Goal: Task Accomplishment & Management: Use online tool/utility

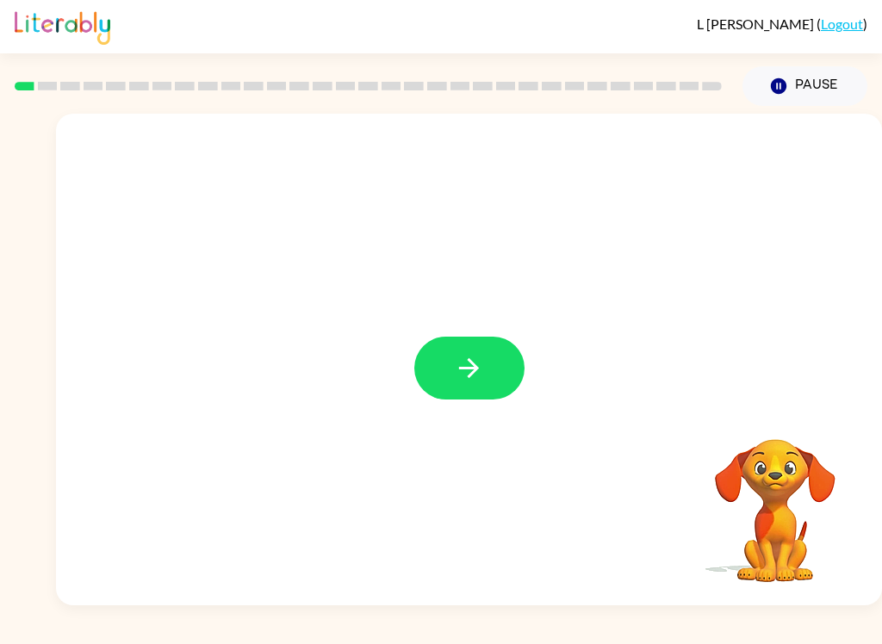
click at [437, 378] on button "button" at bounding box center [469, 368] width 110 height 63
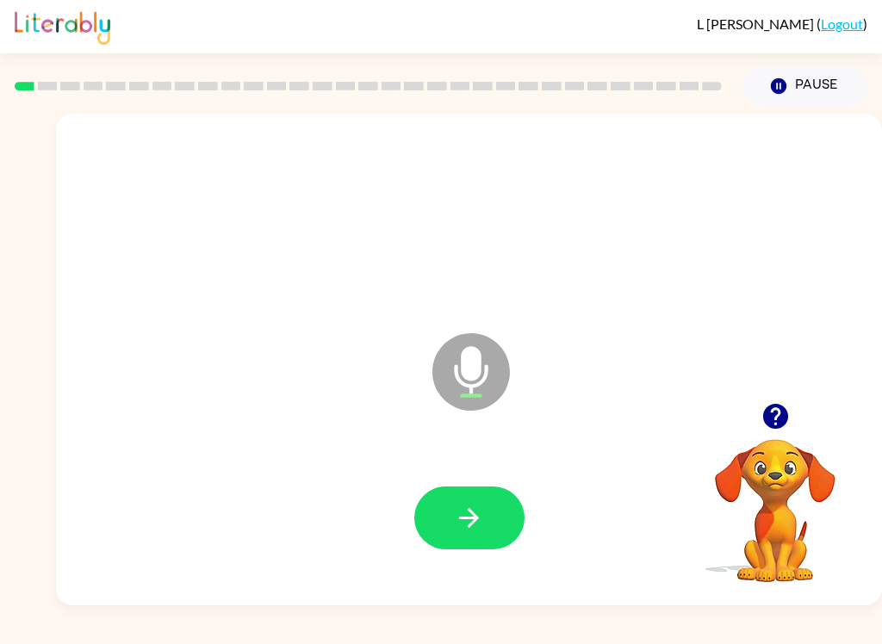
click at [457, 536] on button "button" at bounding box center [469, 517] width 110 height 63
click at [477, 532] on icon "button" at bounding box center [469, 518] width 30 height 30
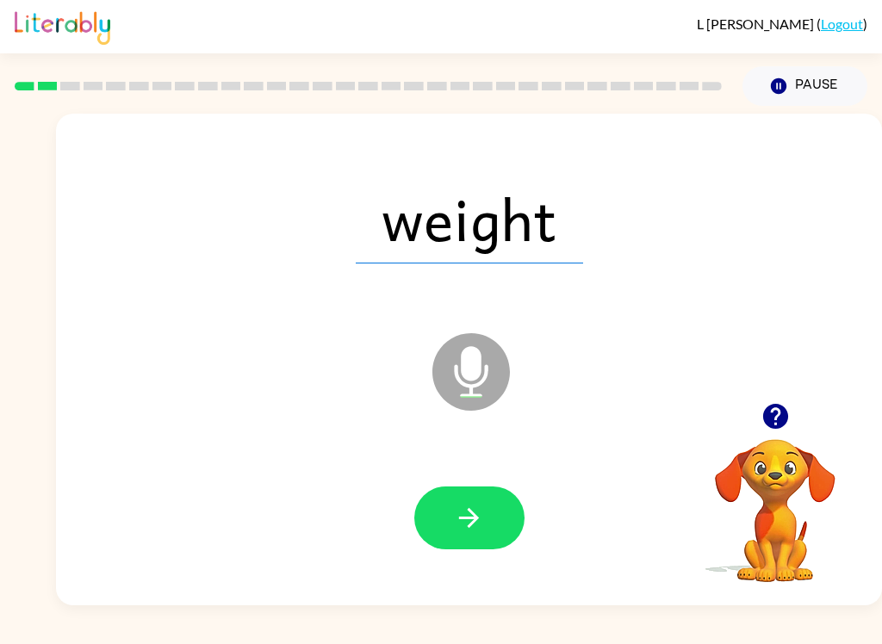
click at [497, 539] on button "button" at bounding box center [469, 517] width 110 height 63
click at [422, 522] on button "button" at bounding box center [469, 517] width 110 height 63
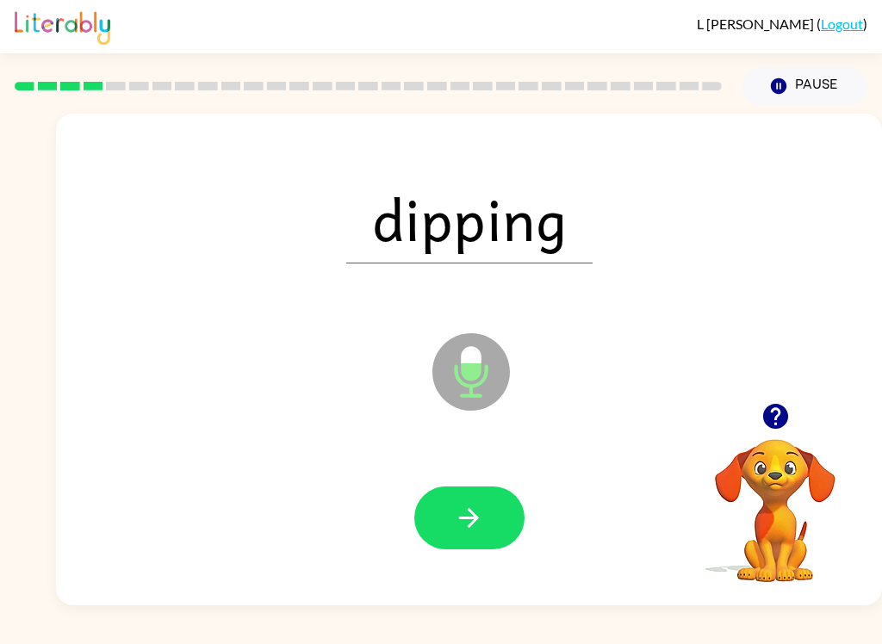
click at [440, 536] on button "button" at bounding box center [469, 517] width 110 height 63
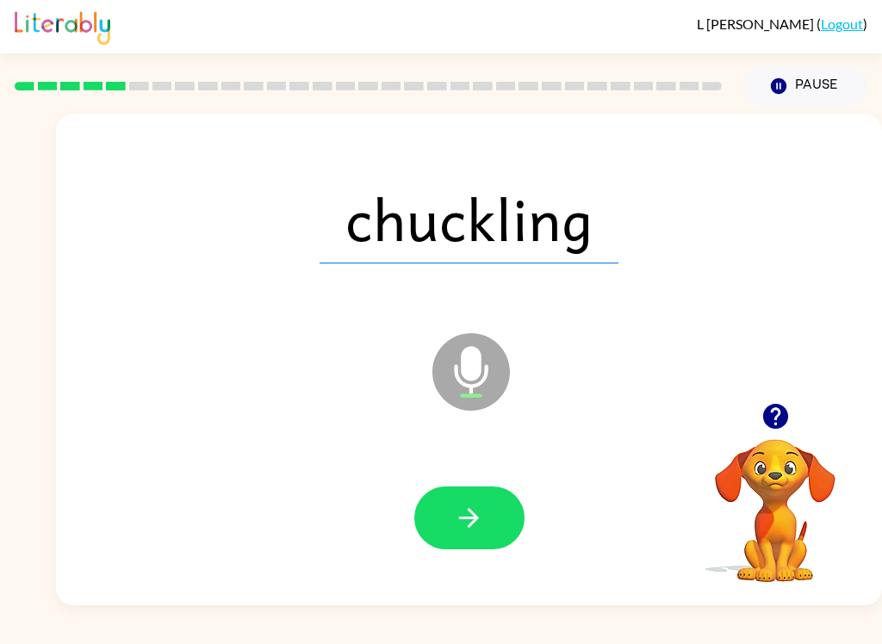
click at [478, 520] on icon "button" at bounding box center [469, 518] width 30 height 30
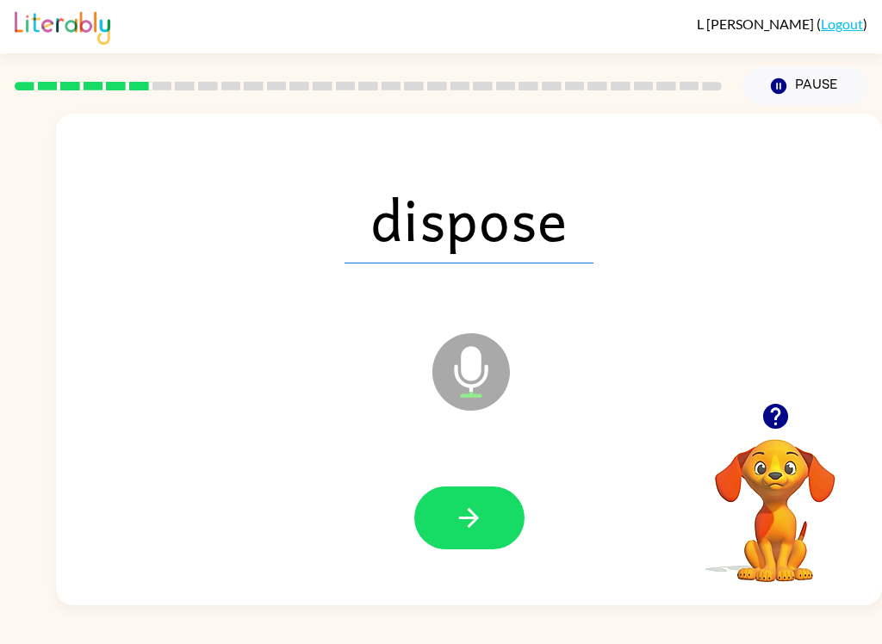
click at [459, 508] on icon "button" at bounding box center [469, 518] width 30 height 30
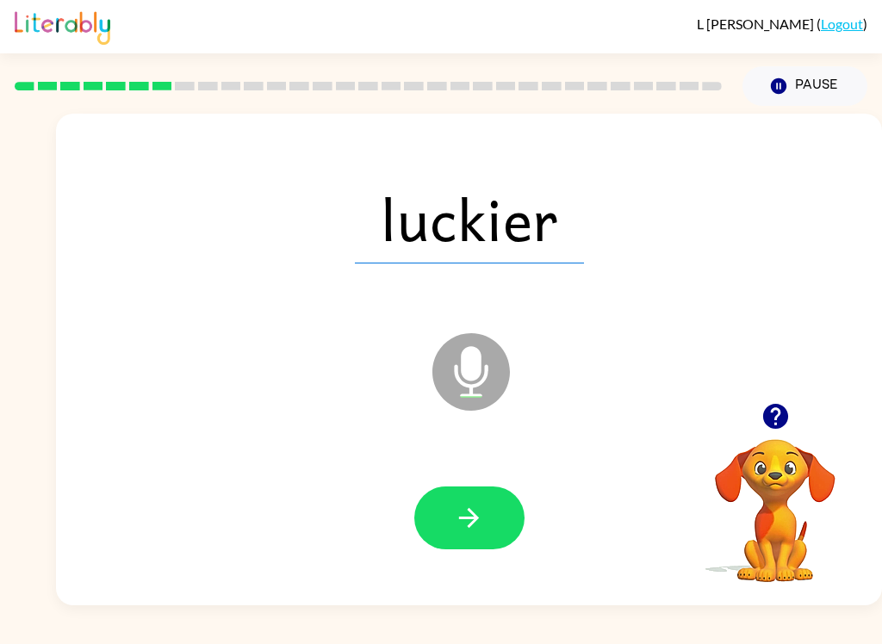
click at [488, 489] on button "button" at bounding box center [469, 517] width 110 height 63
click at [503, 541] on button "button" at bounding box center [469, 517] width 110 height 63
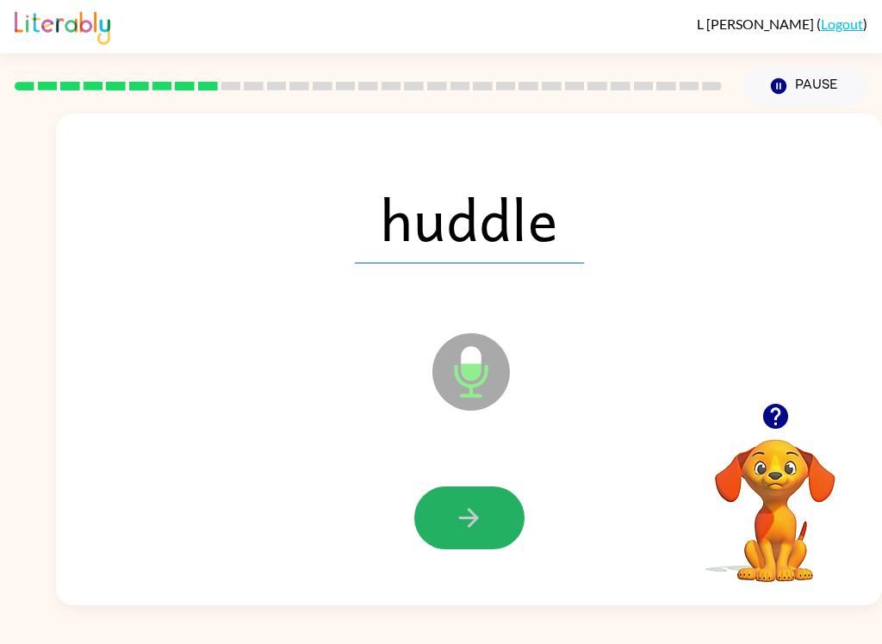
click at [479, 509] on icon "button" at bounding box center [469, 518] width 30 height 30
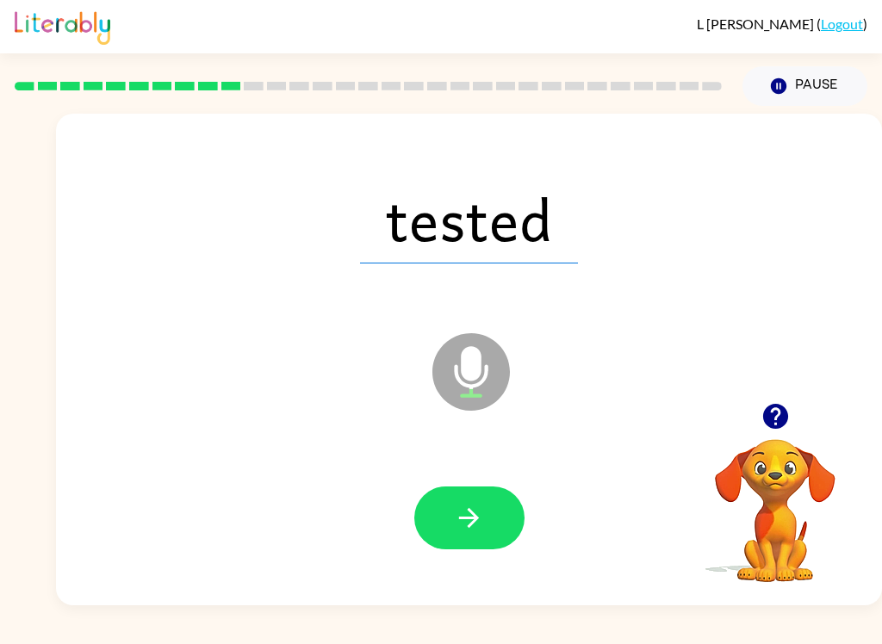
click at [374, 524] on div at bounding box center [468, 518] width 791 height 141
click at [480, 511] on icon "button" at bounding box center [469, 518] width 30 height 30
click at [487, 549] on button "button" at bounding box center [469, 517] width 110 height 63
click at [469, 538] on button "button" at bounding box center [469, 517] width 110 height 63
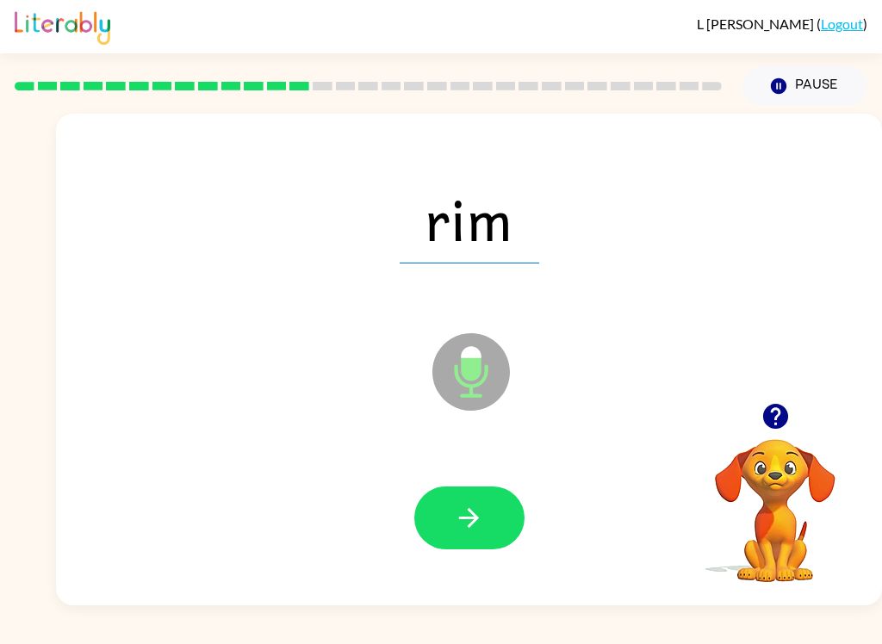
click at [469, 521] on icon "button" at bounding box center [469, 518] width 30 height 30
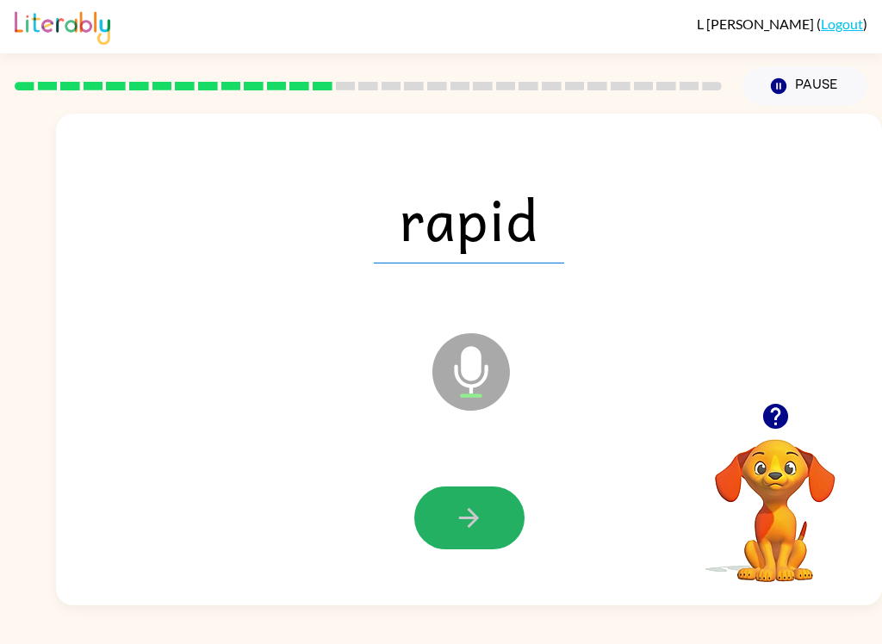
click at [481, 525] on icon "button" at bounding box center [469, 518] width 30 height 30
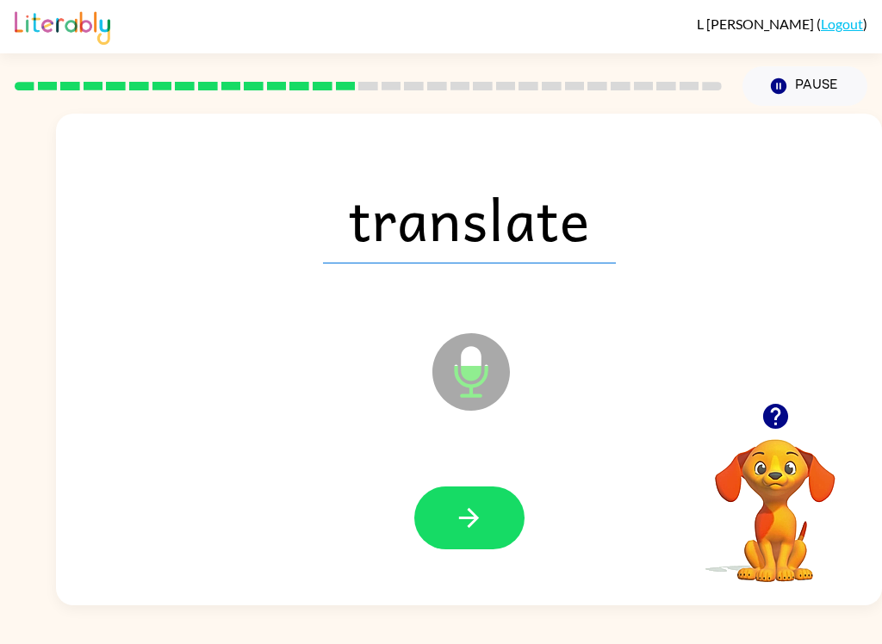
click at [521, 520] on button "button" at bounding box center [469, 517] width 110 height 63
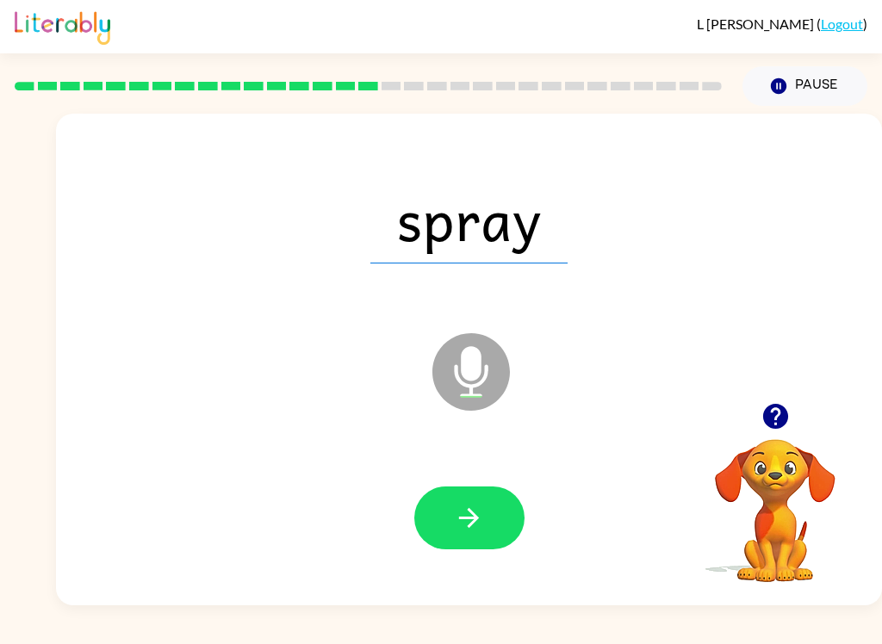
click at [536, 520] on div at bounding box center [468, 518] width 791 height 141
click at [450, 549] on button "button" at bounding box center [469, 517] width 110 height 63
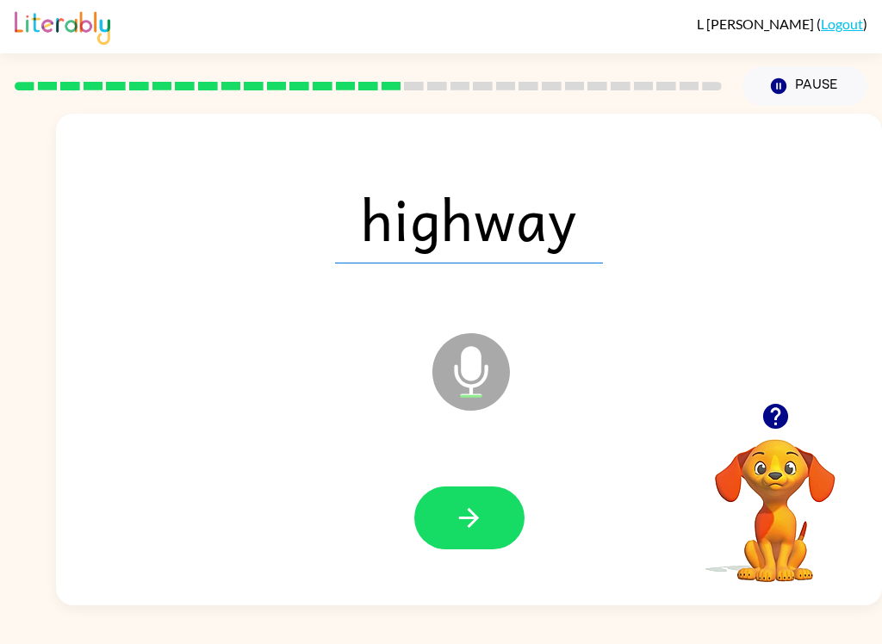
click at [437, 526] on button "button" at bounding box center [469, 517] width 110 height 63
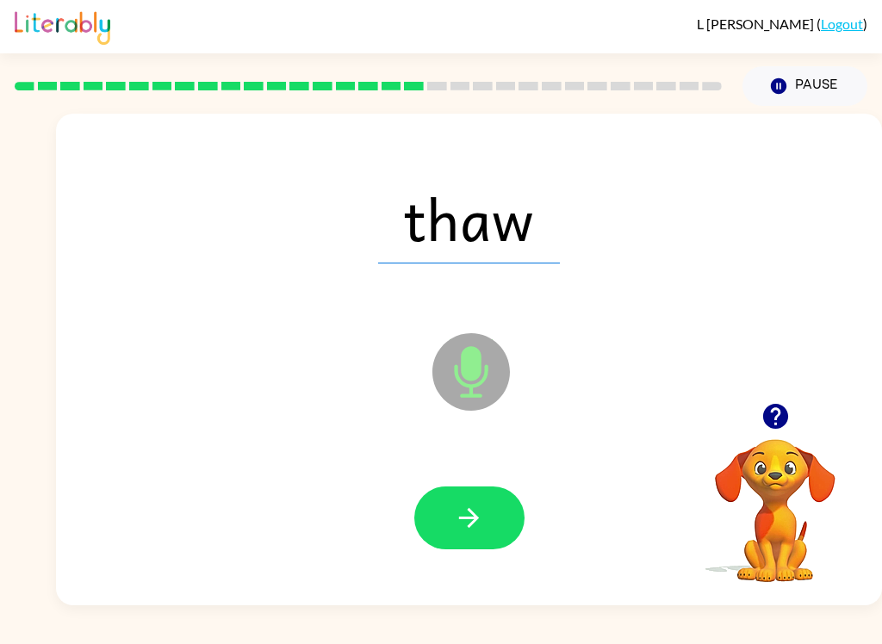
click at [496, 188] on span "thaw" at bounding box center [469, 219] width 182 height 90
click at [518, 530] on button "button" at bounding box center [469, 517] width 110 height 63
click at [486, 536] on button "button" at bounding box center [469, 517] width 110 height 63
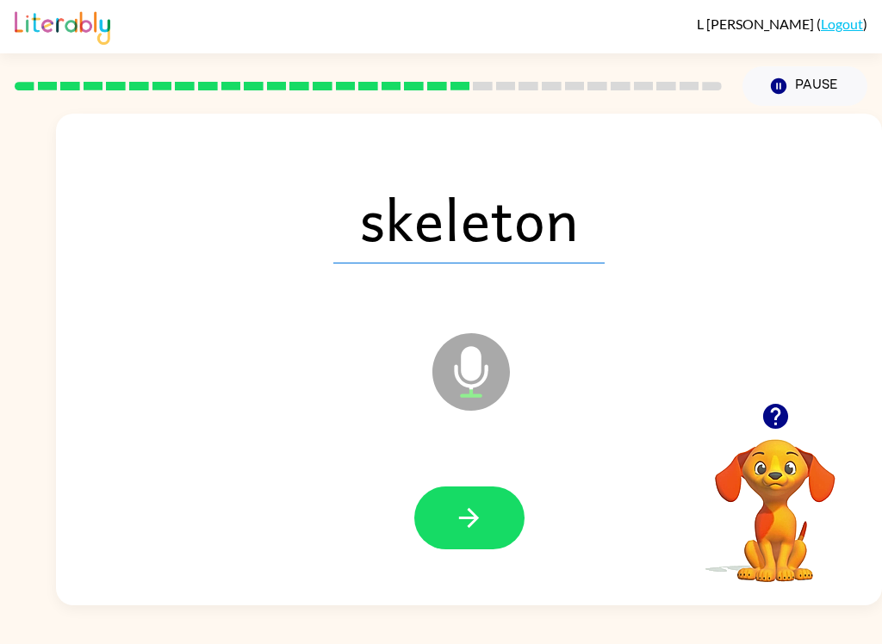
click at [474, 504] on icon "button" at bounding box center [469, 518] width 30 height 30
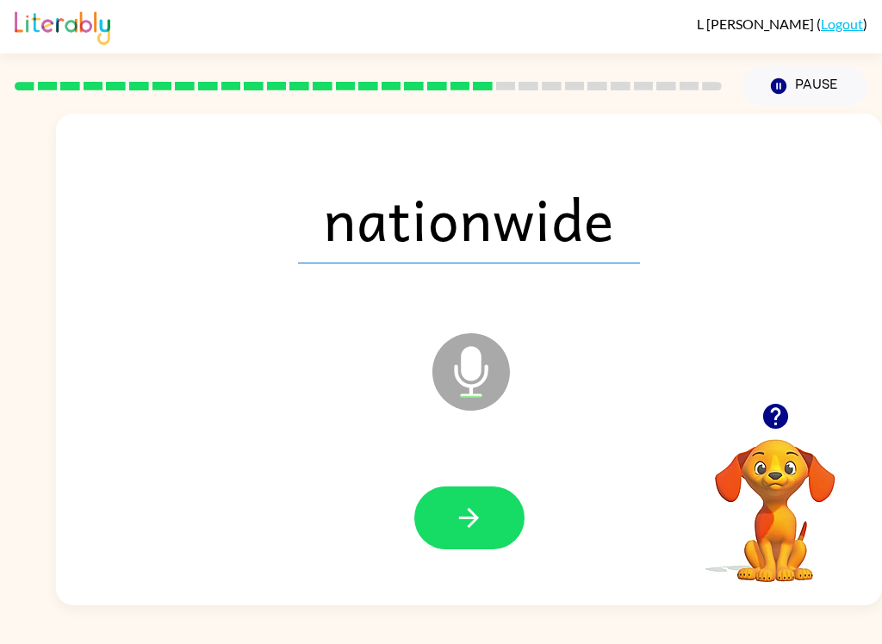
click at [485, 523] on button "button" at bounding box center [469, 517] width 110 height 63
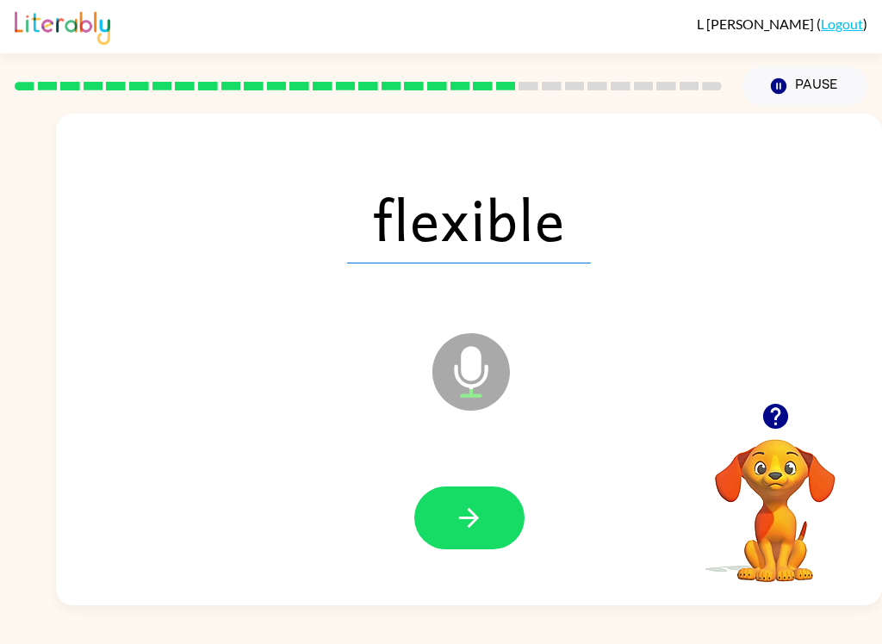
click at [452, 517] on button "button" at bounding box center [469, 517] width 110 height 63
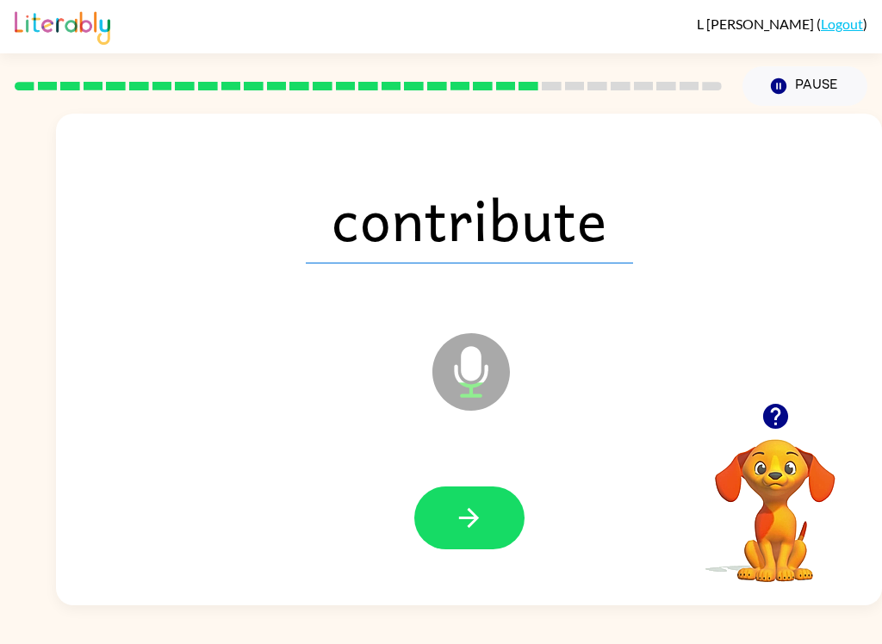
click at [469, 515] on icon "button" at bounding box center [469, 518] width 30 height 30
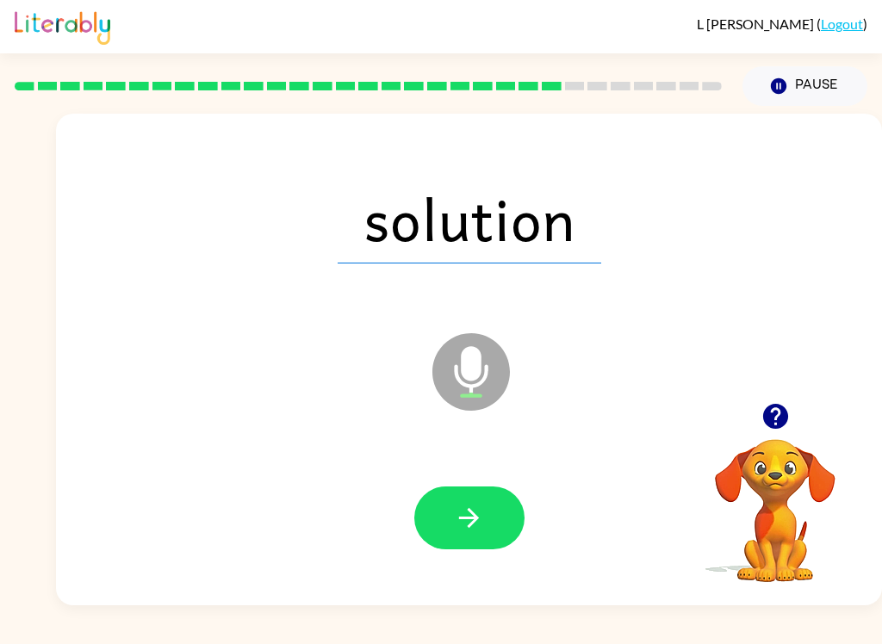
click at [486, 540] on button "button" at bounding box center [469, 517] width 110 height 63
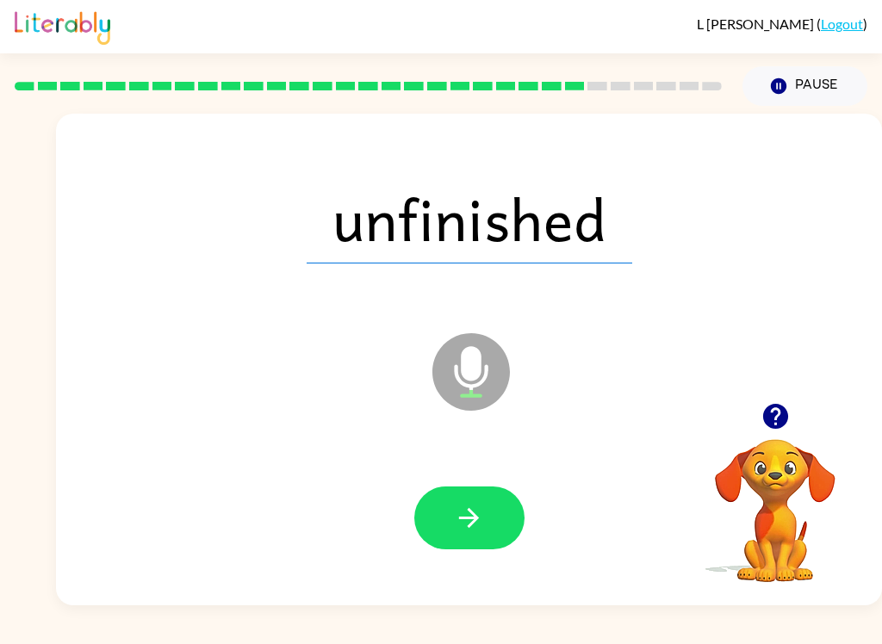
click at [478, 530] on icon "button" at bounding box center [469, 518] width 30 height 30
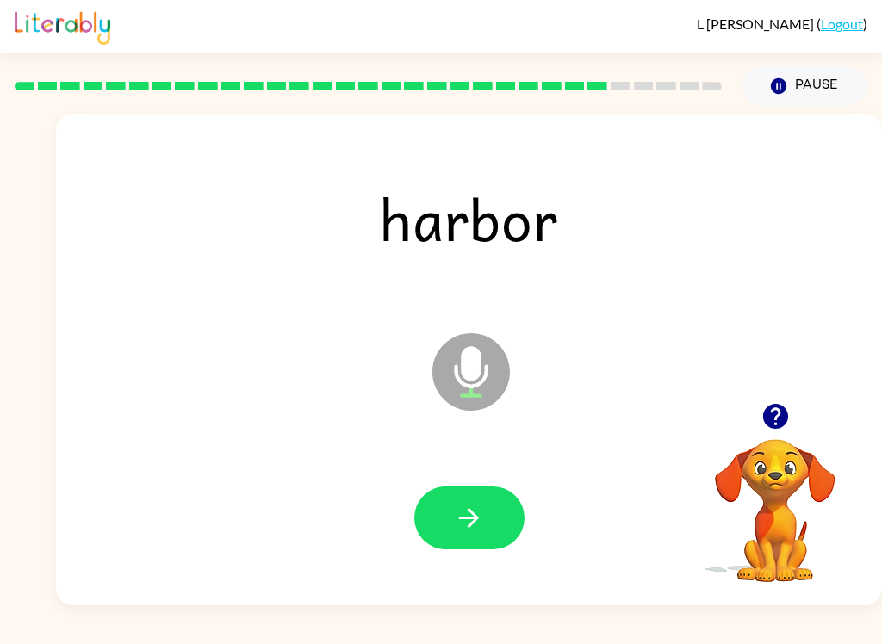
click at [494, 486] on button "button" at bounding box center [469, 517] width 110 height 63
click at [538, 516] on div at bounding box center [468, 518] width 791 height 141
click at [537, 516] on div at bounding box center [468, 518] width 791 height 141
click at [489, 519] on button "button" at bounding box center [469, 517] width 110 height 63
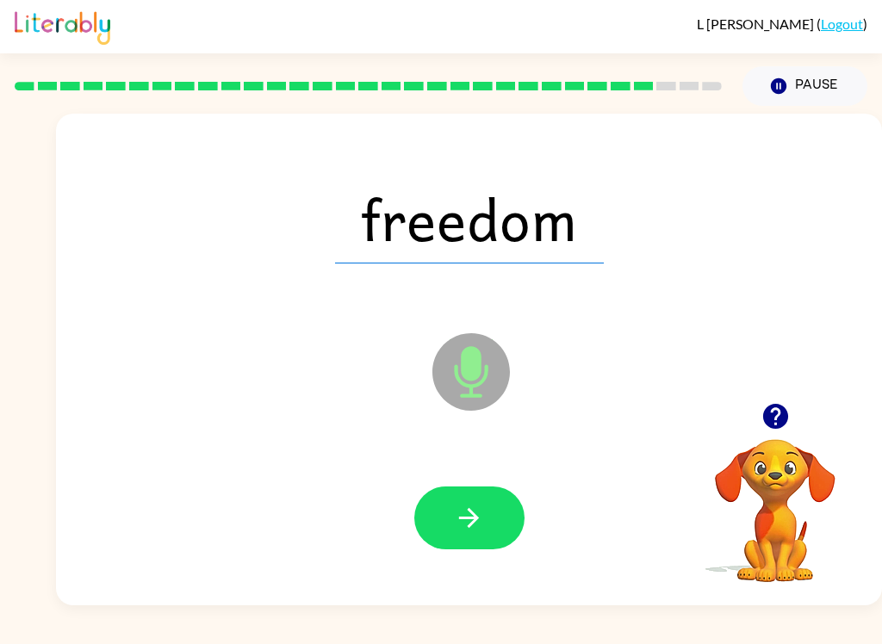
click at [479, 529] on icon "button" at bounding box center [469, 518] width 30 height 30
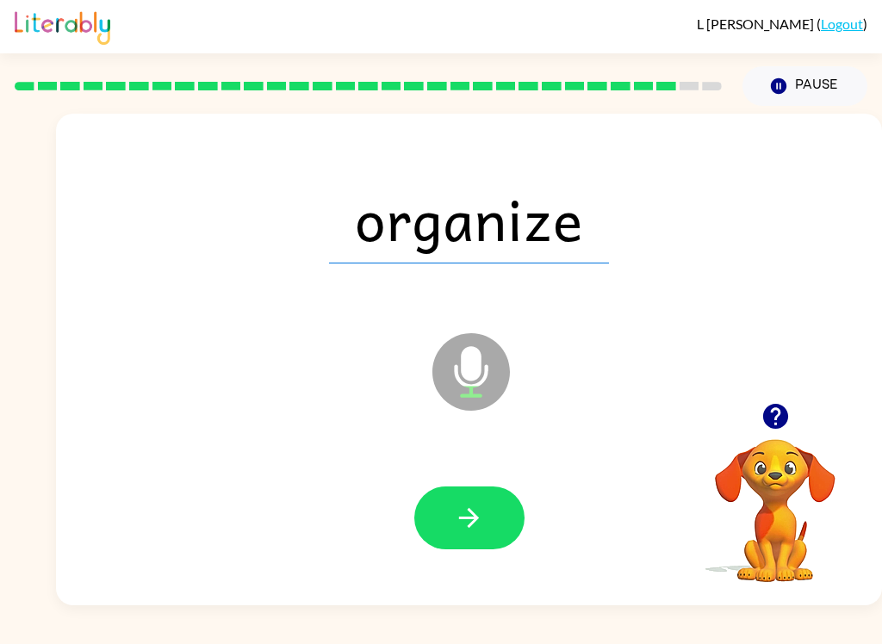
click at [475, 514] on icon "button" at bounding box center [469, 518] width 30 height 30
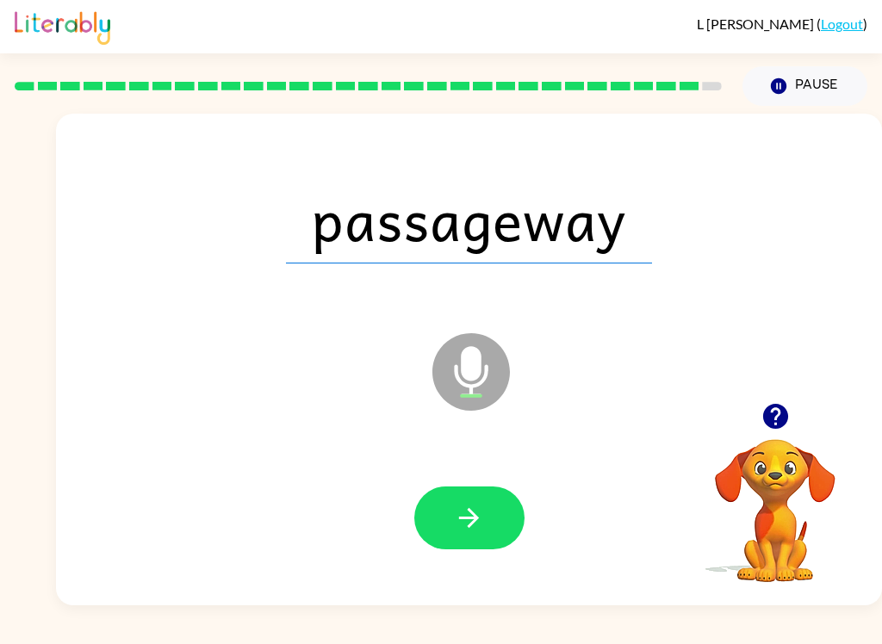
click at [438, 513] on button "button" at bounding box center [469, 517] width 110 height 63
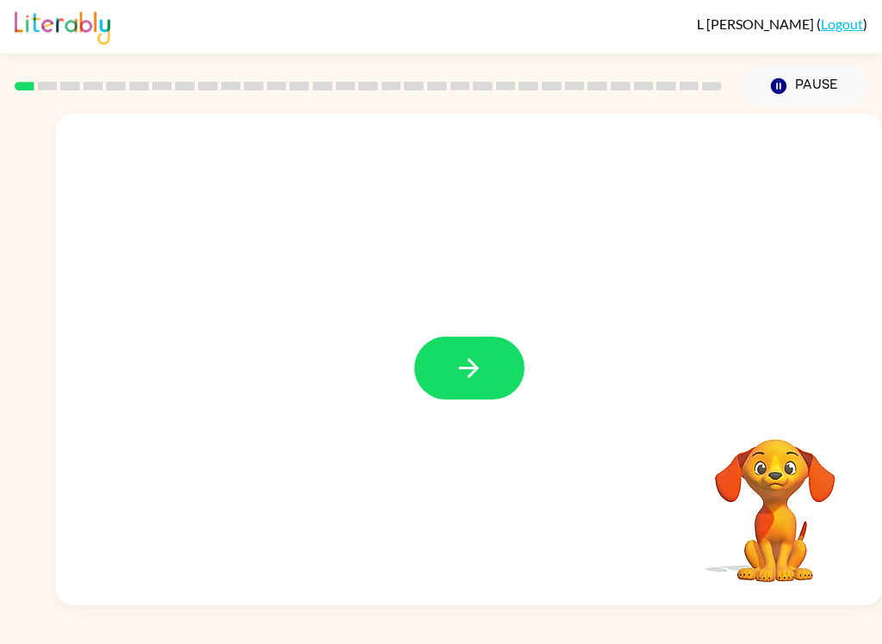
click at [481, 375] on icon "button" at bounding box center [469, 368] width 30 height 30
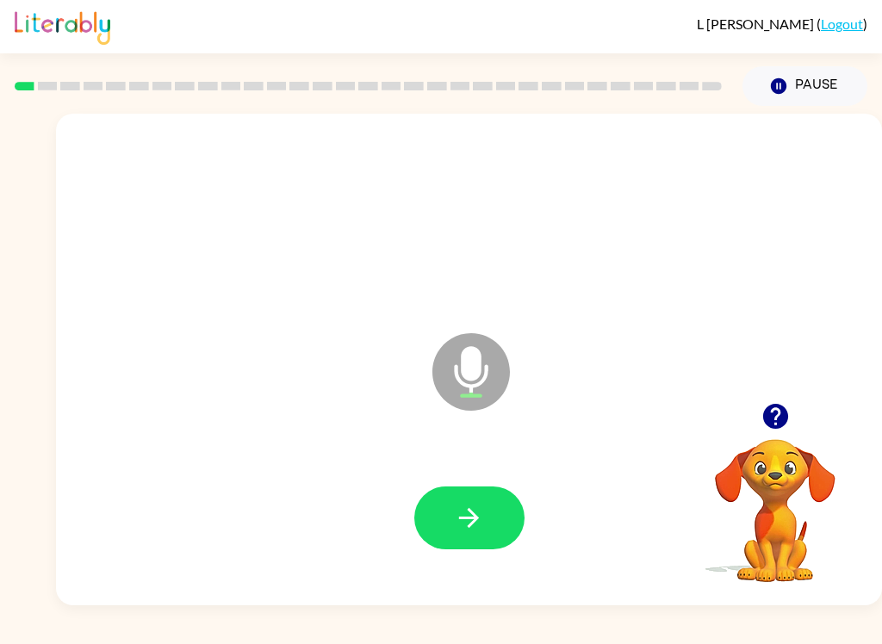
click at [414, 532] on div at bounding box center [469, 517] width 110 height 63
click at [412, 531] on div at bounding box center [468, 518] width 791 height 141
click at [452, 497] on button "button" at bounding box center [469, 517] width 110 height 63
click at [446, 511] on button "button" at bounding box center [469, 517] width 110 height 63
click at [521, 517] on button "button" at bounding box center [469, 517] width 110 height 63
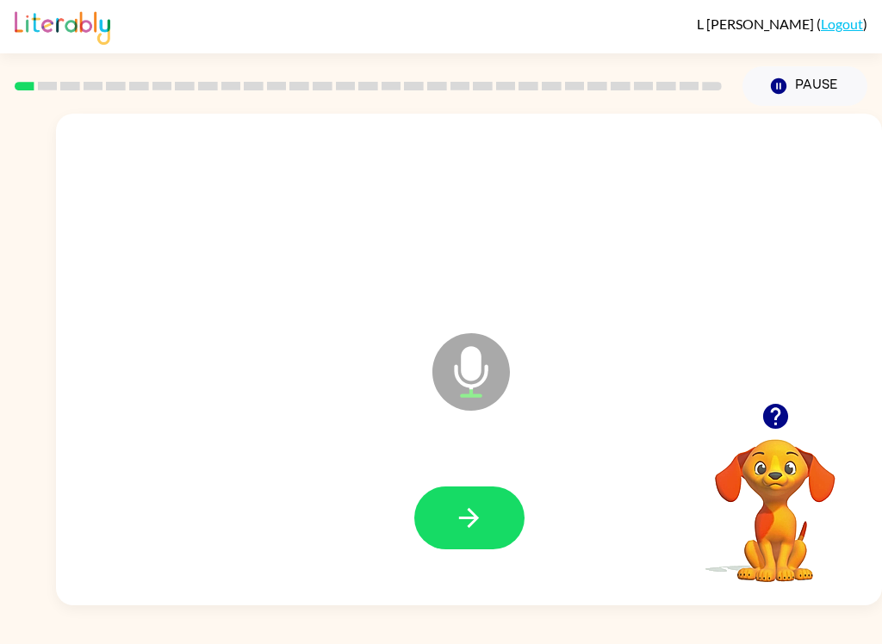
click at [480, 520] on icon "button" at bounding box center [469, 518] width 30 height 30
click at [505, 522] on button "button" at bounding box center [469, 517] width 110 height 63
click at [507, 492] on button "button" at bounding box center [469, 517] width 110 height 63
click at [508, 521] on button "button" at bounding box center [469, 517] width 110 height 63
click at [474, 502] on button "button" at bounding box center [469, 517] width 110 height 63
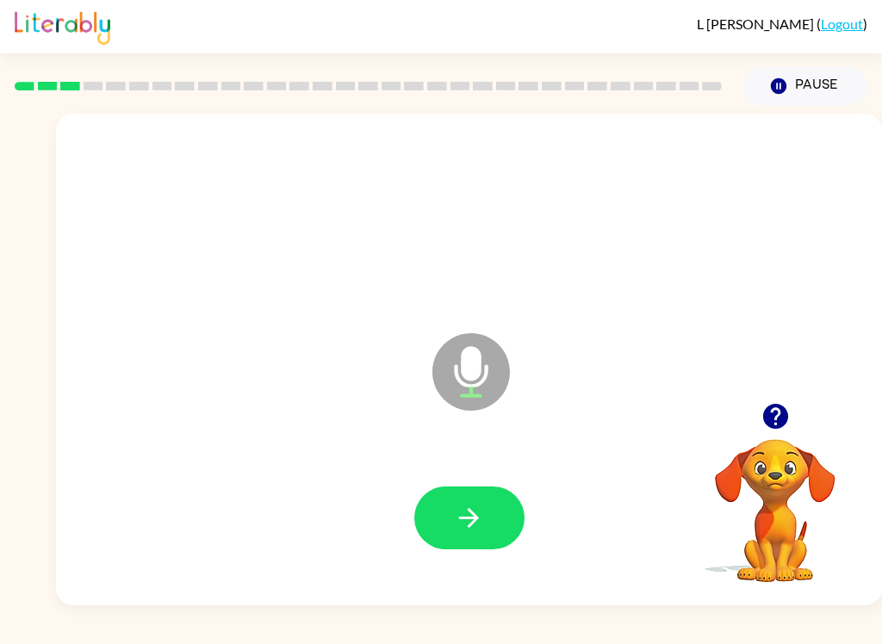
click at [461, 515] on icon "button" at bounding box center [469, 518] width 30 height 30
click at [499, 506] on button "button" at bounding box center [469, 517] width 110 height 63
click at [469, 531] on icon "button" at bounding box center [469, 518] width 30 height 30
click at [438, 548] on button "button" at bounding box center [469, 517] width 110 height 63
click at [456, 506] on icon "button" at bounding box center [469, 518] width 30 height 30
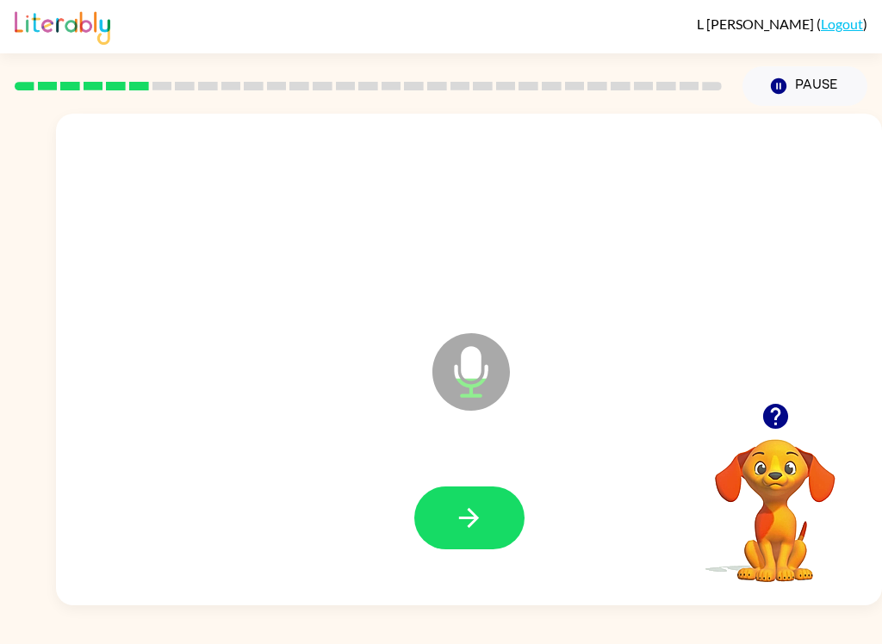
click at [464, 476] on div at bounding box center [468, 518] width 791 height 141
click at [521, 524] on button "button" at bounding box center [469, 517] width 110 height 63
click at [488, 511] on button "button" at bounding box center [469, 517] width 110 height 63
click at [494, 530] on button "button" at bounding box center [469, 517] width 110 height 63
click at [492, 536] on button "button" at bounding box center [469, 517] width 110 height 63
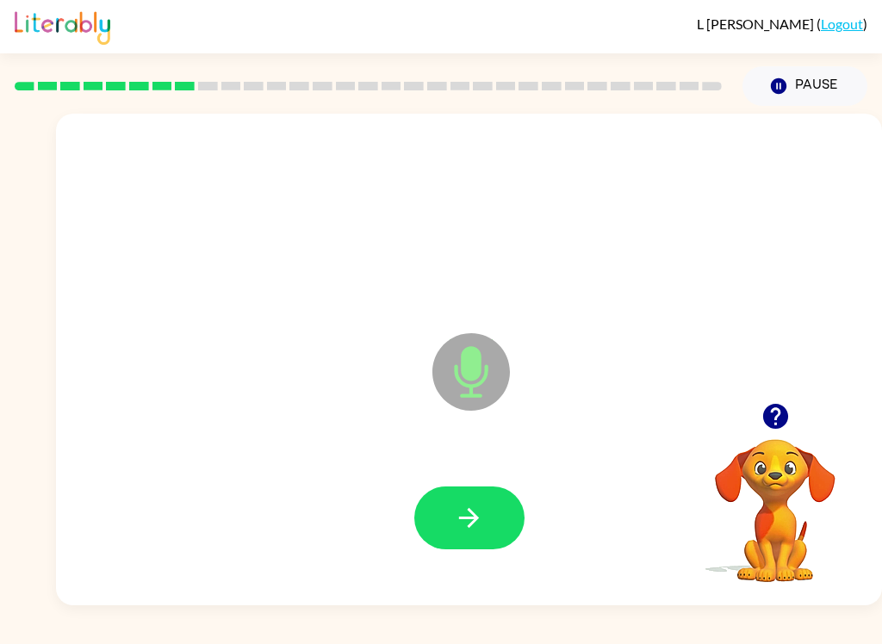
click at [451, 534] on button "button" at bounding box center [469, 517] width 110 height 63
click at [472, 532] on icon "button" at bounding box center [469, 518] width 30 height 30
click at [524, 513] on button "button" at bounding box center [469, 517] width 110 height 63
click at [451, 511] on button "button" at bounding box center [469, 517] width 110 height 63
click at [471, 508] on icon "button" at bounding box center [469, 518] width 30 height 30
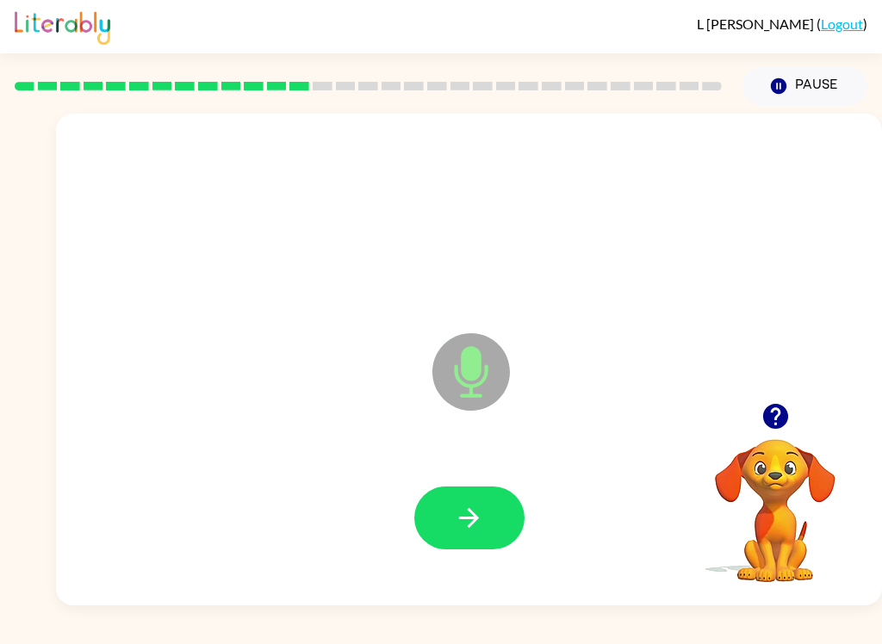
click at [444, 528] on button "button" at bounding box center [469, 517] width 110 height 63
click at [483, 537] on button "button" at bounding box center [469, 517] width 110 height 63
click at [470, 543] on button "button" at bounding box center [469, 517] width 110 height 63
click at [419, 539] on div at bounding box center [469, 517] width 110 height 63
click at [510, 524] on button "button" at bounding box center [469, 517] width 110 height 63
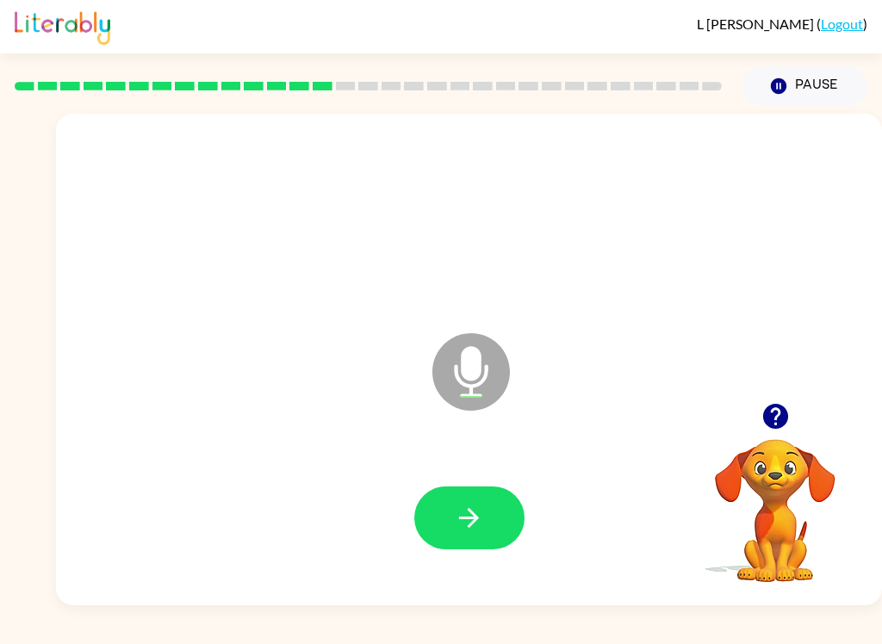
click at [456, 534] on button "button" at bounding box center [469, 517] width 110 height 63
click at [435, 548] on button "button" at bounding box center [469, 517] width 110 height 63
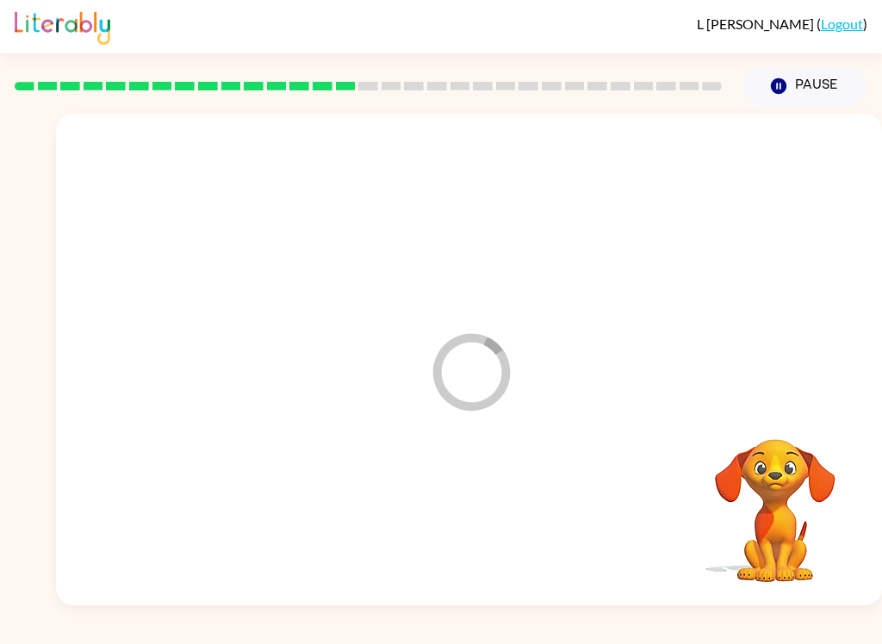
click at [438, 550] on div at bounding box center [468, 518] width 791 height 141
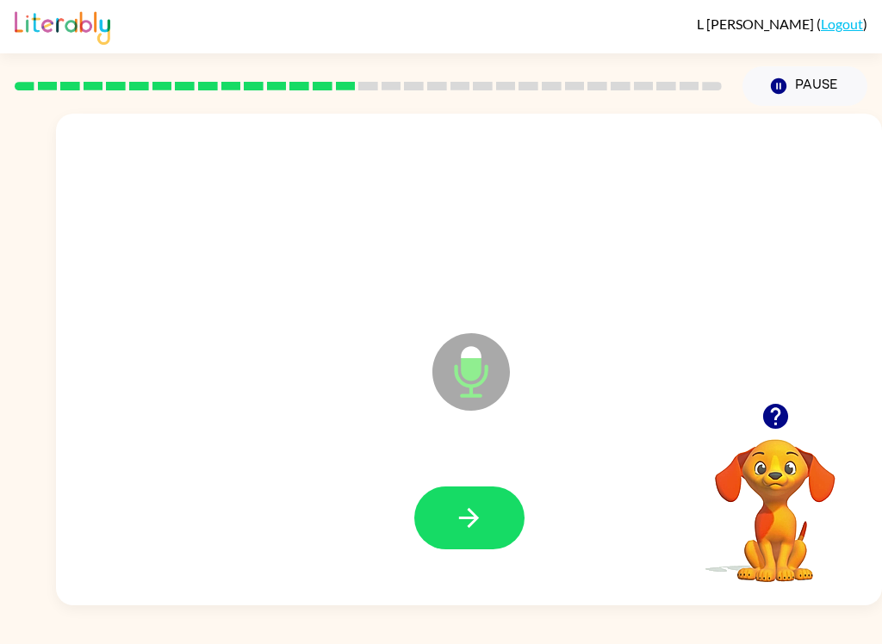
click at [477, 510] on icon "button" at bounding box center [469, 518] width 30 height 30
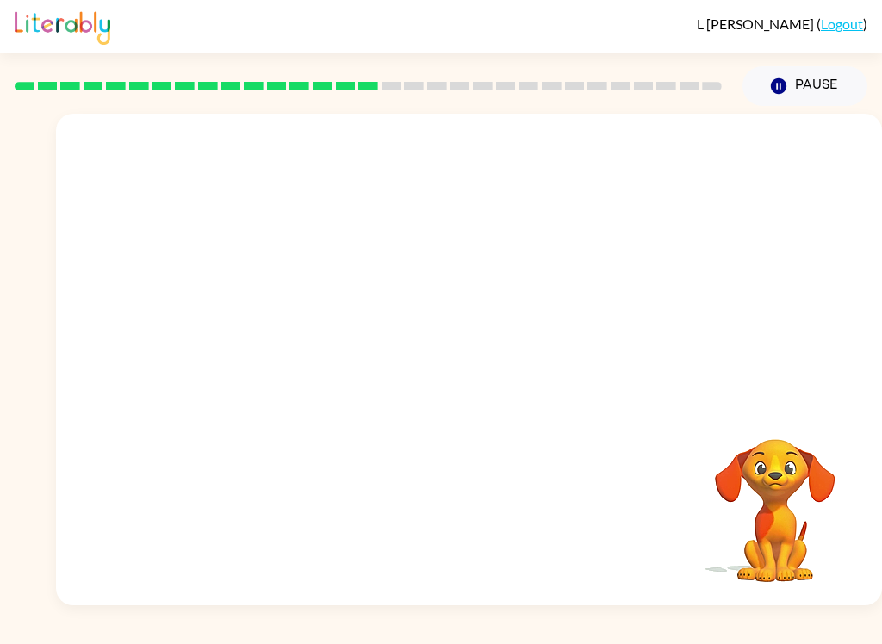
click at [790, 88] on button "Pause Pause" at bounding box center [804, 86] width 125 height 40
